Goal: Navigation & Orientation: Understand site structure

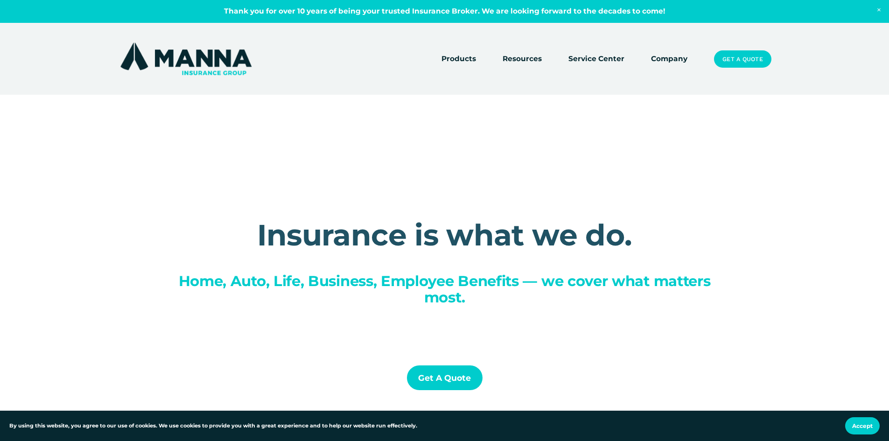
click at [656, 56] on link "Company" at bounding box center [669, 59] width 36 height 13
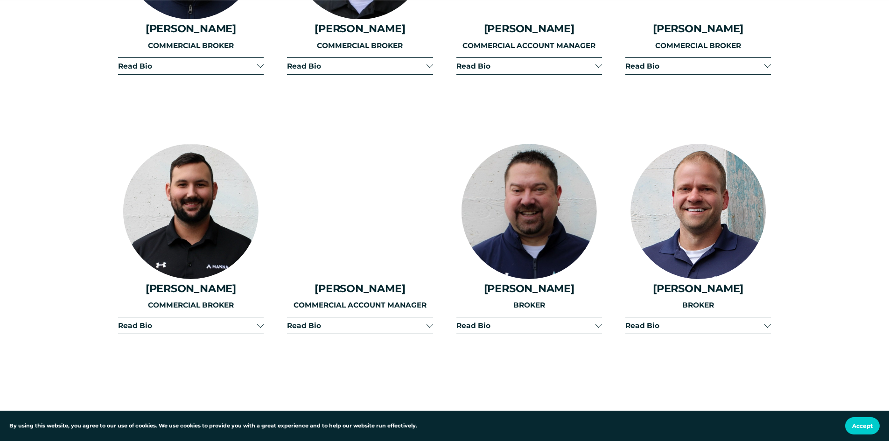
scroll to position [1960, 0]
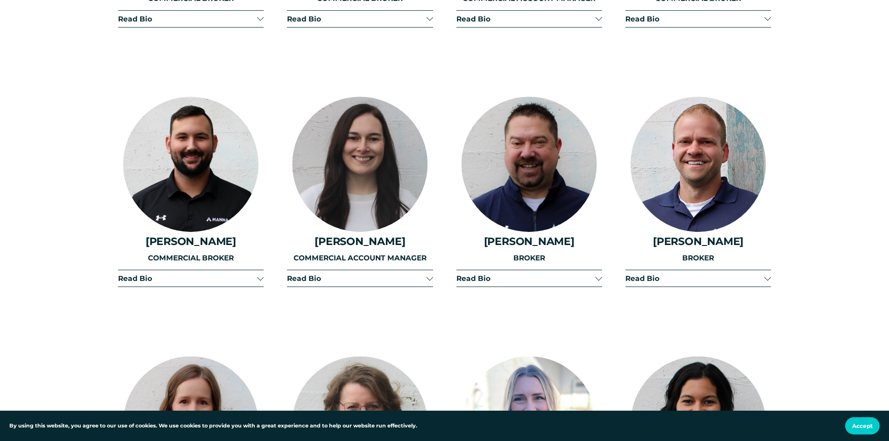
click at [347, 148] on div at bounding box center [359, 164] width 135 height 135
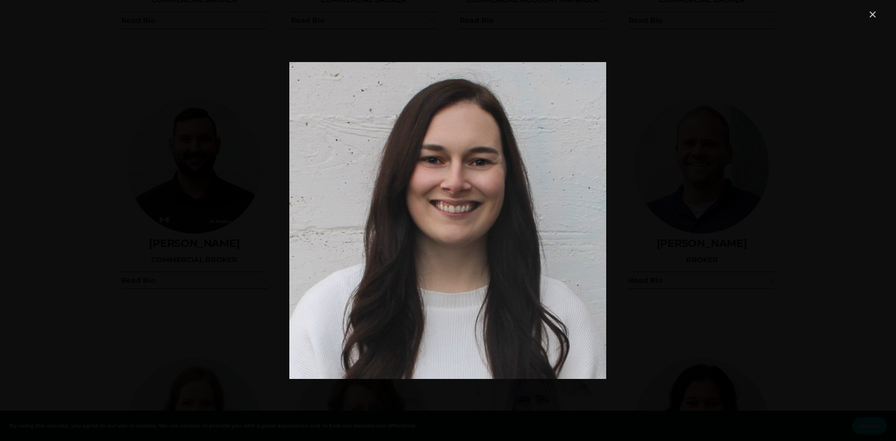
click at [707, 239] on div "Image" at bounding box center [448, 220] width 860 height 423
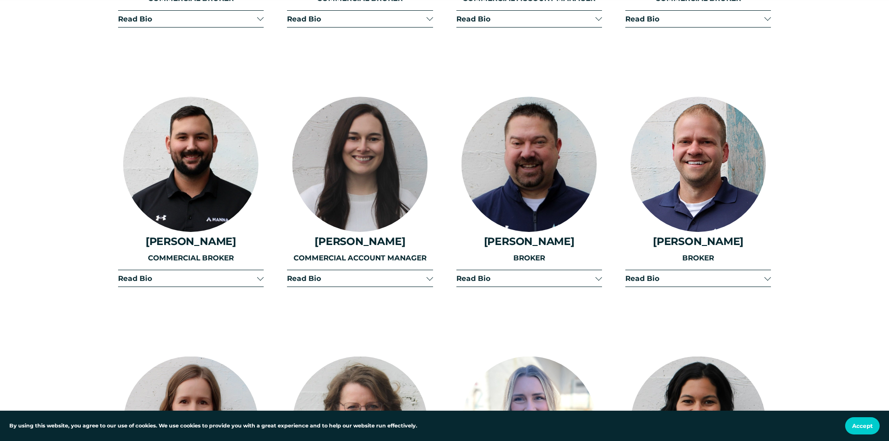
click at [300, 274] on span "Read Bio" at bounding box center [356, 278] width 139 height 9
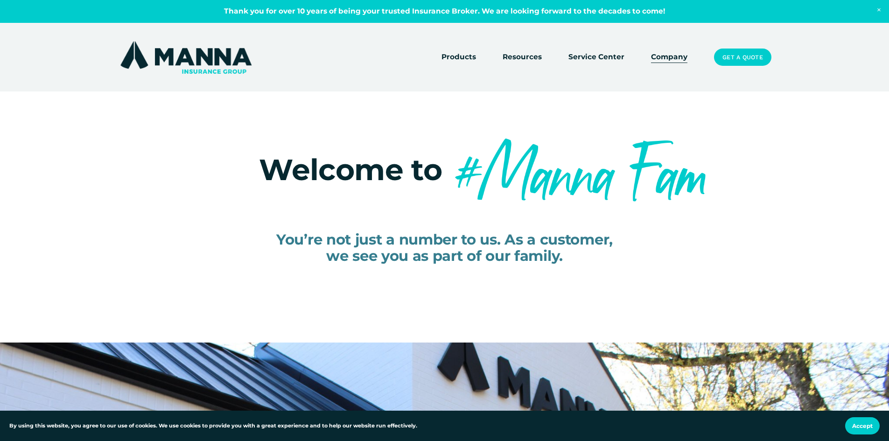
scroll to position [0, 0]
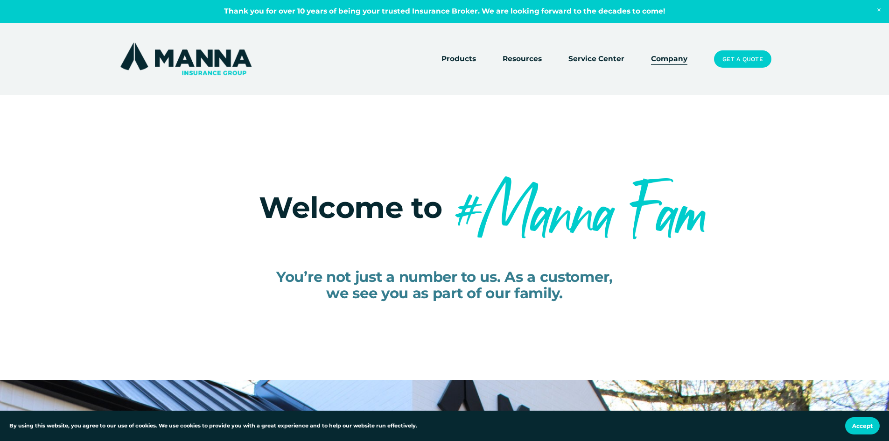
click at [592, 61] on link "Service Center" at bounding box center [596, 59] width 56 height 13
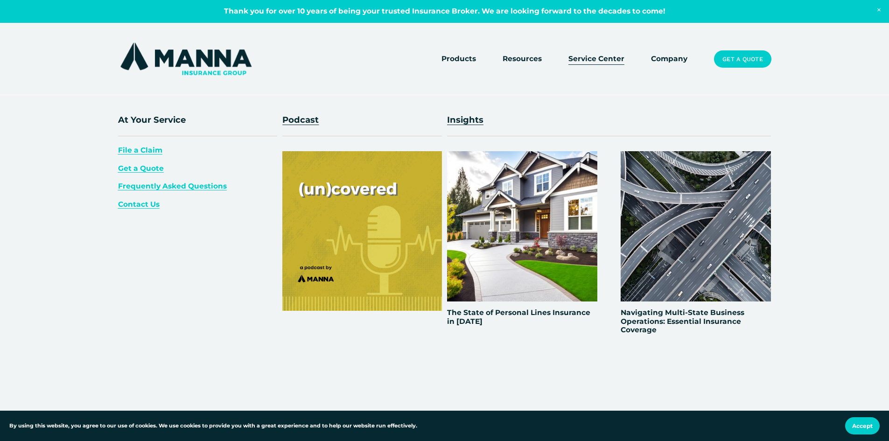
click at [536, 60] on span "Resources" at bounding box center [522, 59] width 39 height 12
click at [534, 60] on span "Resources" at bounding box center [522, 59] width 39 height 12
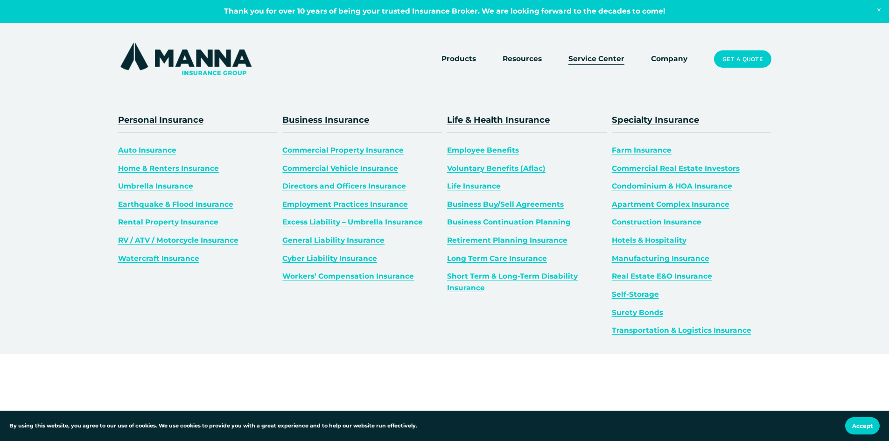
click at [465, 60] on span "Products" at bounding box center [458, 59] width 35 height 12
